Goal: Information Seeking & Learning: Check status

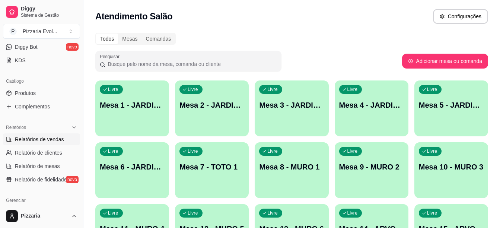
scroll to position [186, 0]
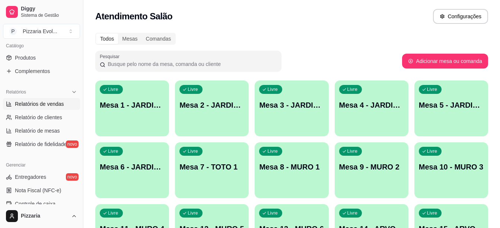
click at [51, 104] on span "Relatórios de vendas" at bounding box center [39, 103] width 49 height 7
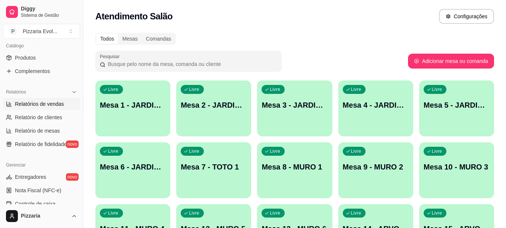
select select "ALL"
select select "0"
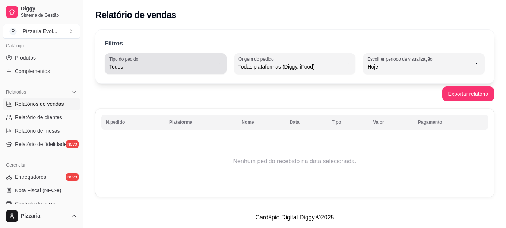
click at [220, 63] on icon "button" at bounding box center [219, 64] width 6 height 6
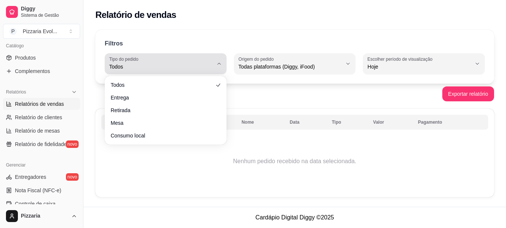
click at [220, 63] on icon "button" at bounding box center [219, 64] width 6 height 6
click at [218, 64] on icon "button" at bounding box center [219, 64] width 6 height 6
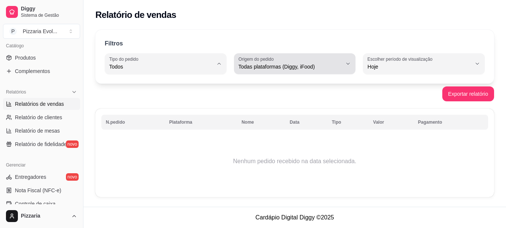
click at [322, 68] on span "Todas plataformas (Diggy, iFood)" at bounding box center [290, 66] width 104 height 7
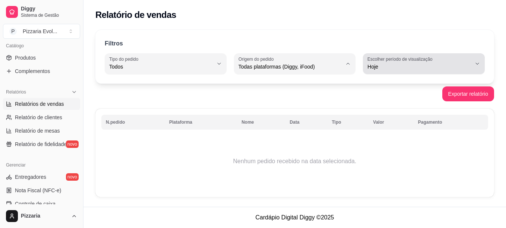
click at [379, 67] on span "Hoje" at bounding box center [419, 66] width 104 height 7
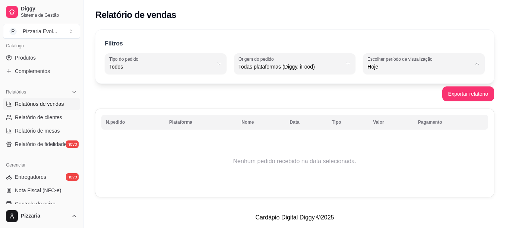
click at [391, 161] on span "Customizado" at bounding box center [420, 157] width 98 height 7
type input "-1"
select select "-1"
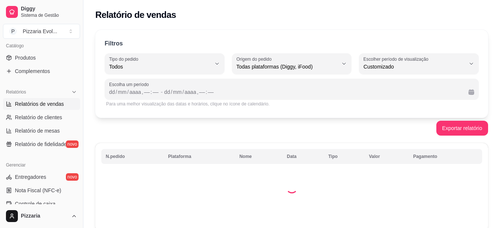
scroll to position [7, 0]
click at [116, 94] on div "/" at bounding box center [116, 91] width 3 height 7
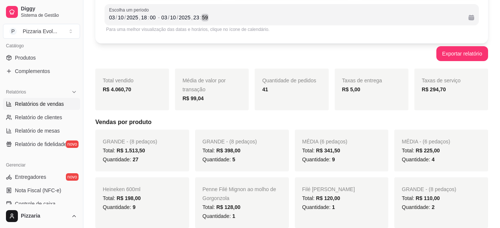
scroll to position [112, 0]
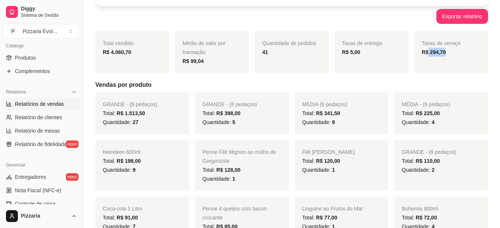
drag, startPoint x: 429, startPoint y: 53, endPoint x: 446, endPoint y: 56, distance: 17.8
click at [446, 56] on div "R$ 294,70" at bounding box center [451, 52] width 59 height 9
drag, startPoint x: 446, startPoint y: 56, endPoint x: 442, endPoint y: 54, distance: 5.2
